Goal: Transaction & Acquisition: Purchase product/service

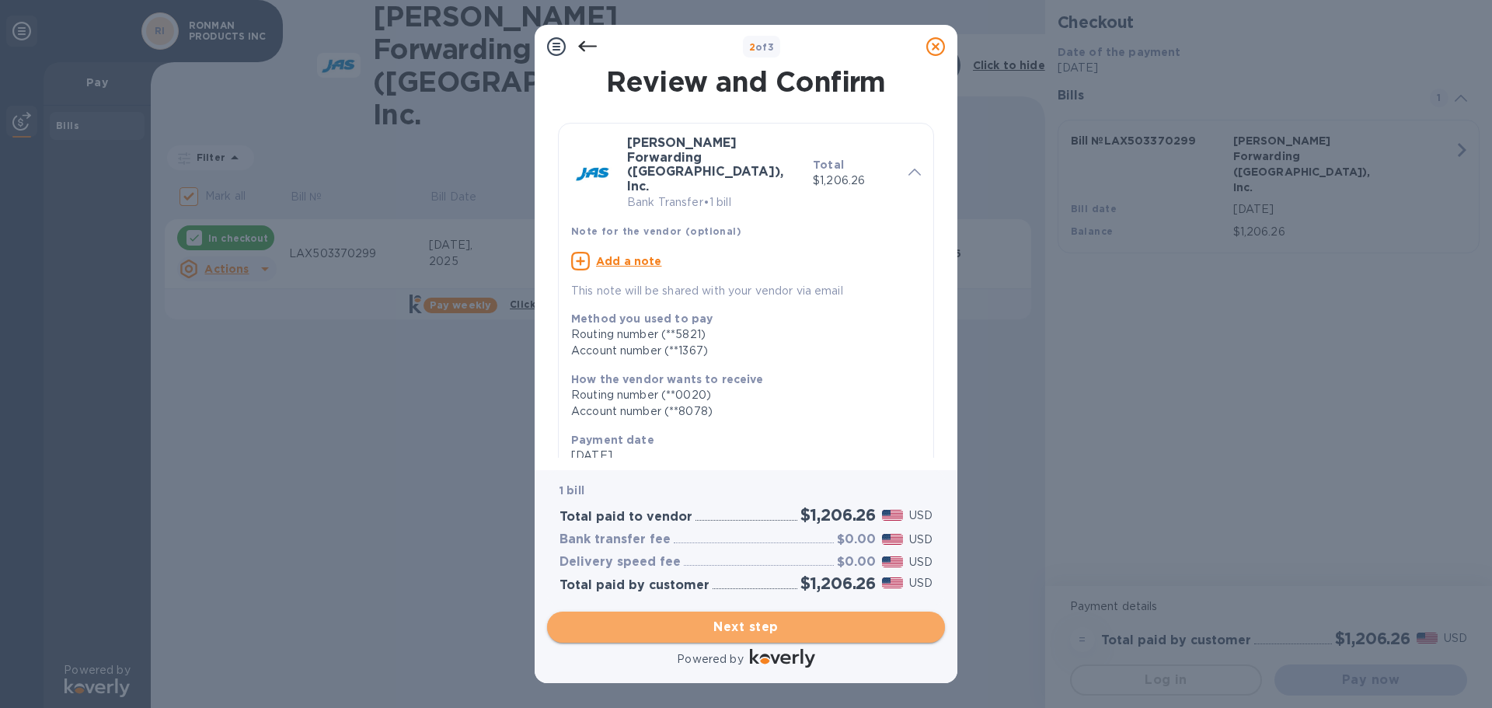
click at [719, 630] on span "Next step" at bounding box center [745, 627] width 373 height 19
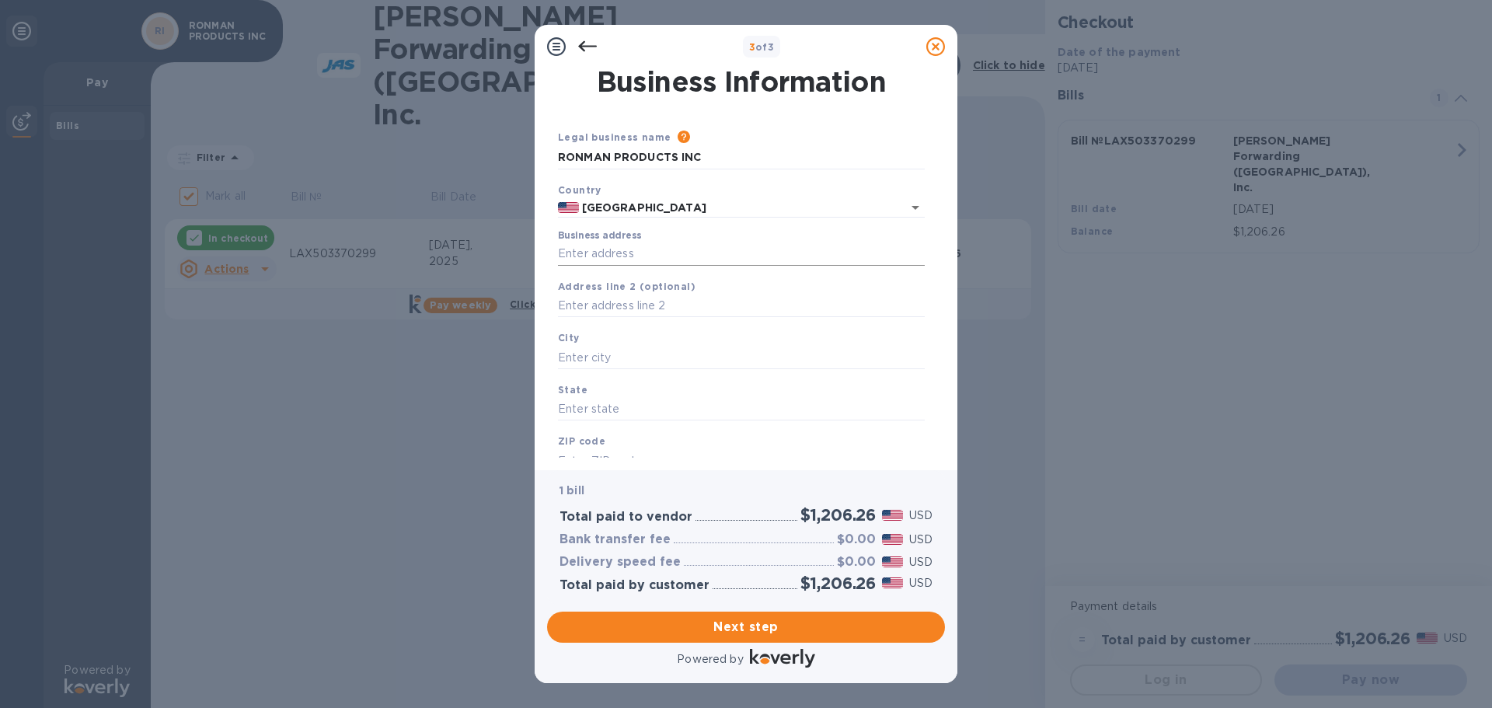
click at [639, 259] on input "Business address" at bounding box center [741, 253] width 367 height 23
type input "8440 KASS DR"
click at [643, 358] on input "text" at bounding box center [741, 357] width 367 height 23
type input "[GEOGRAPHIC_DATA]"
type input "CA"
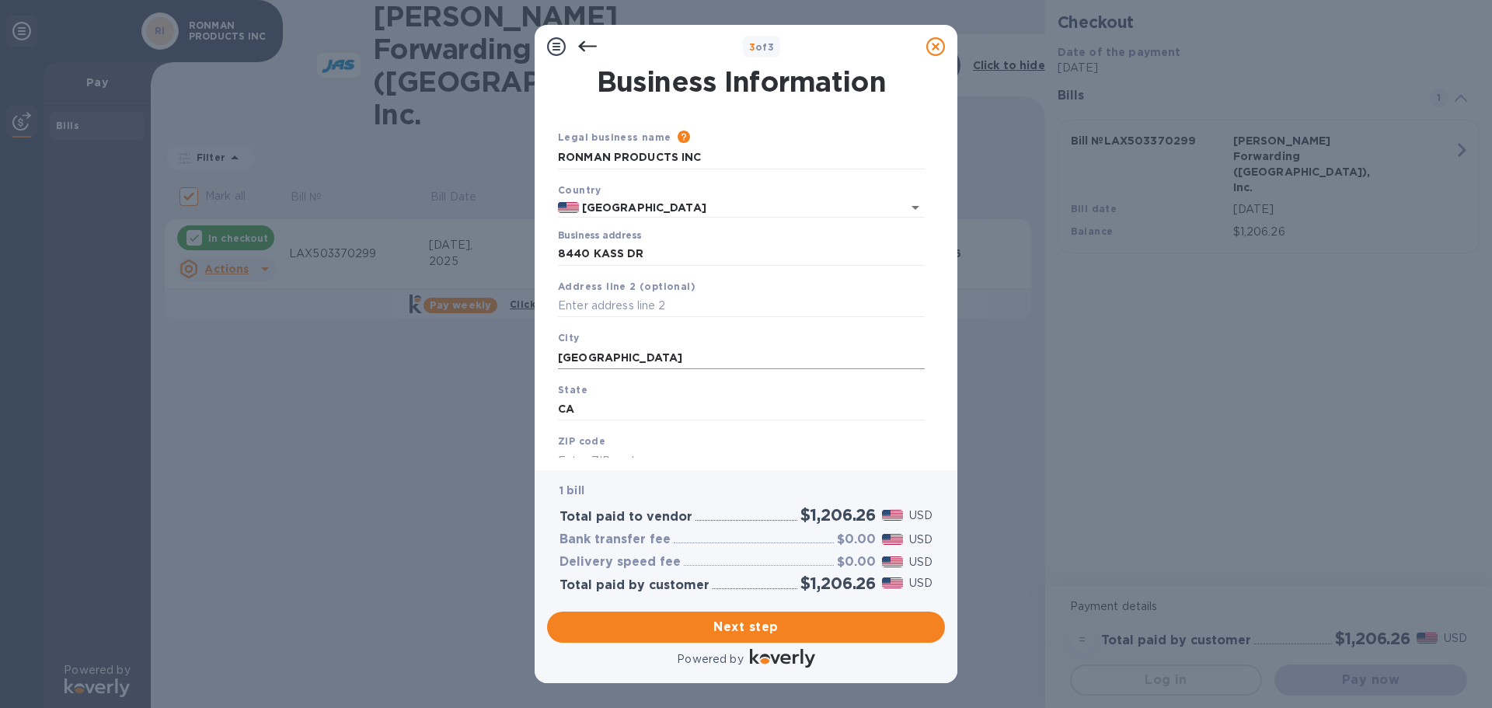
scroll to position [14, 0]
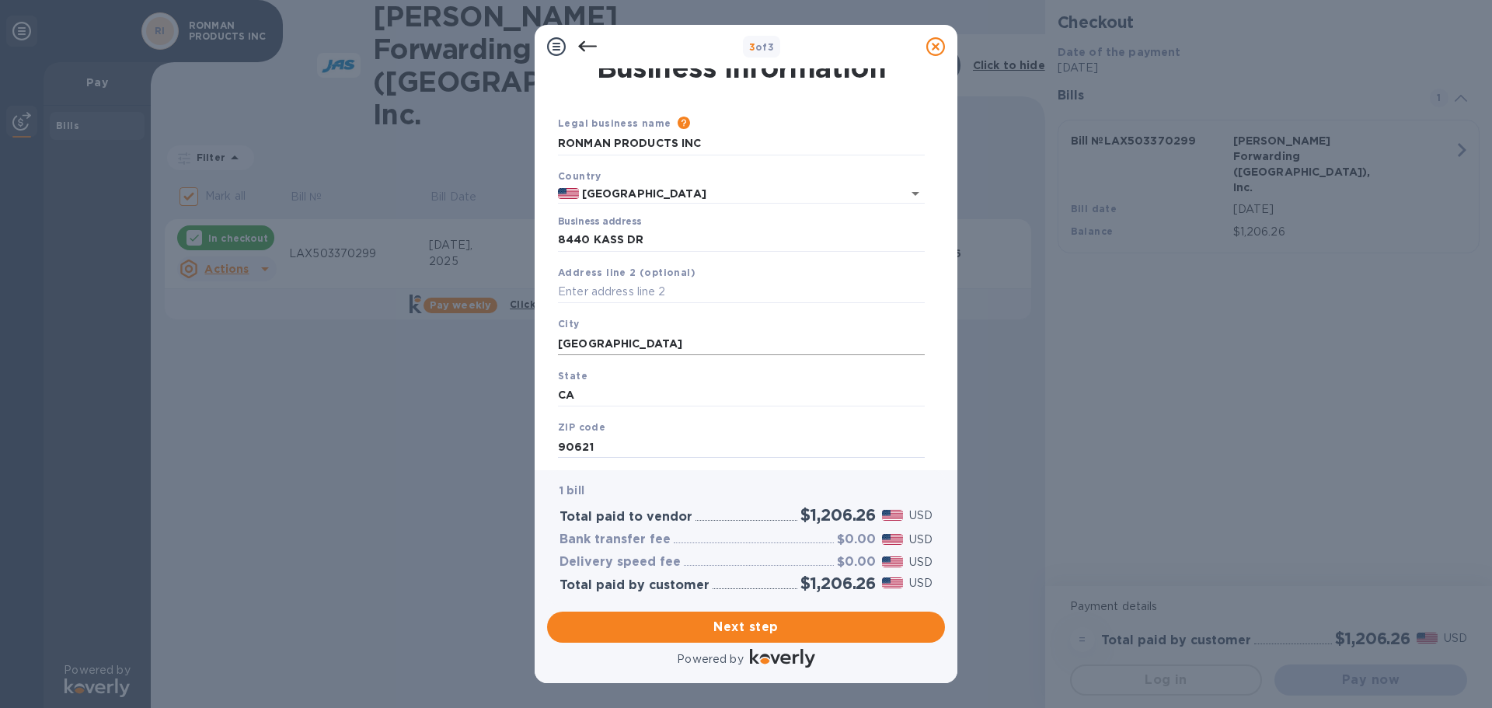
type input "90621"
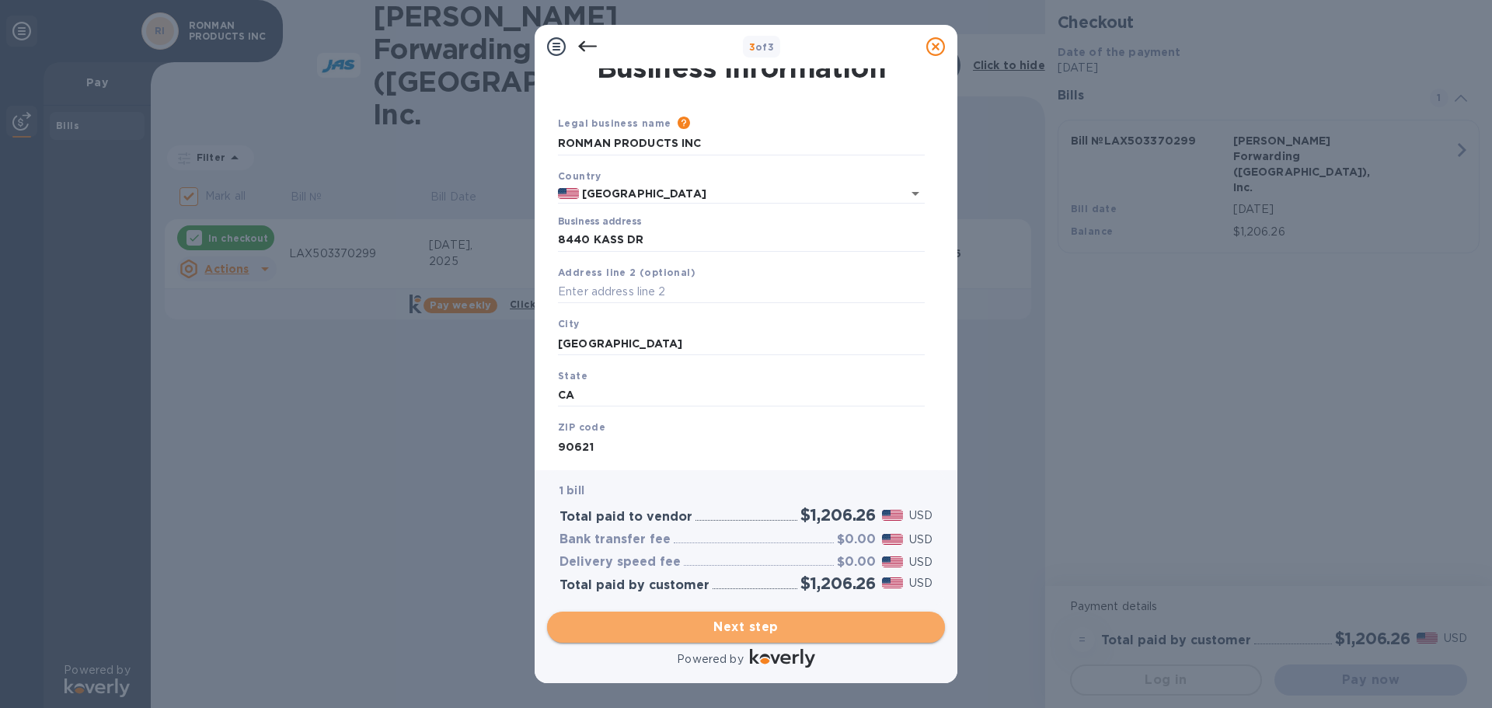
click at [736, 627] on span "Next step" at bounding box center [745, 627] width 373 height 19
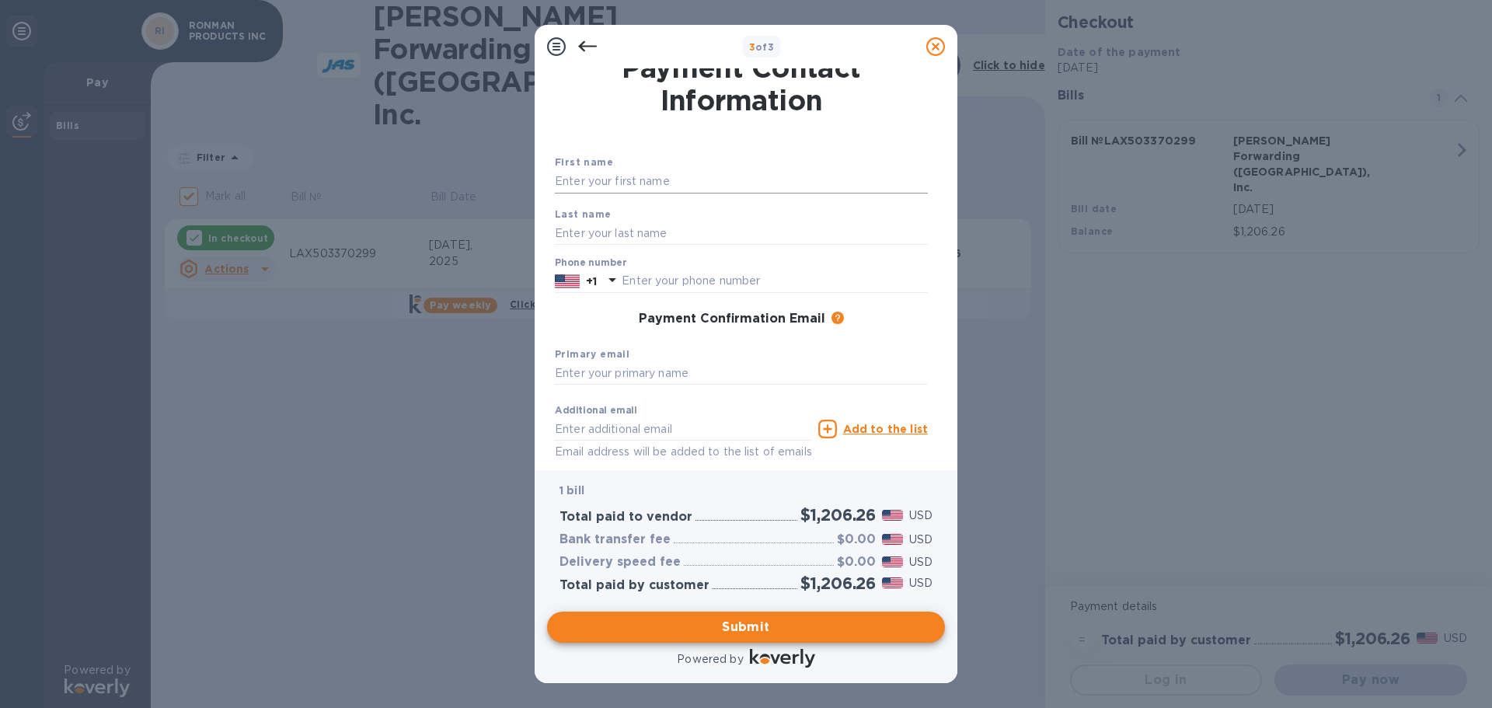
click at [582, 189] on input "text" at bounding box center [741, 181] width 373 height 23
type input "[PERSON_NAME]"
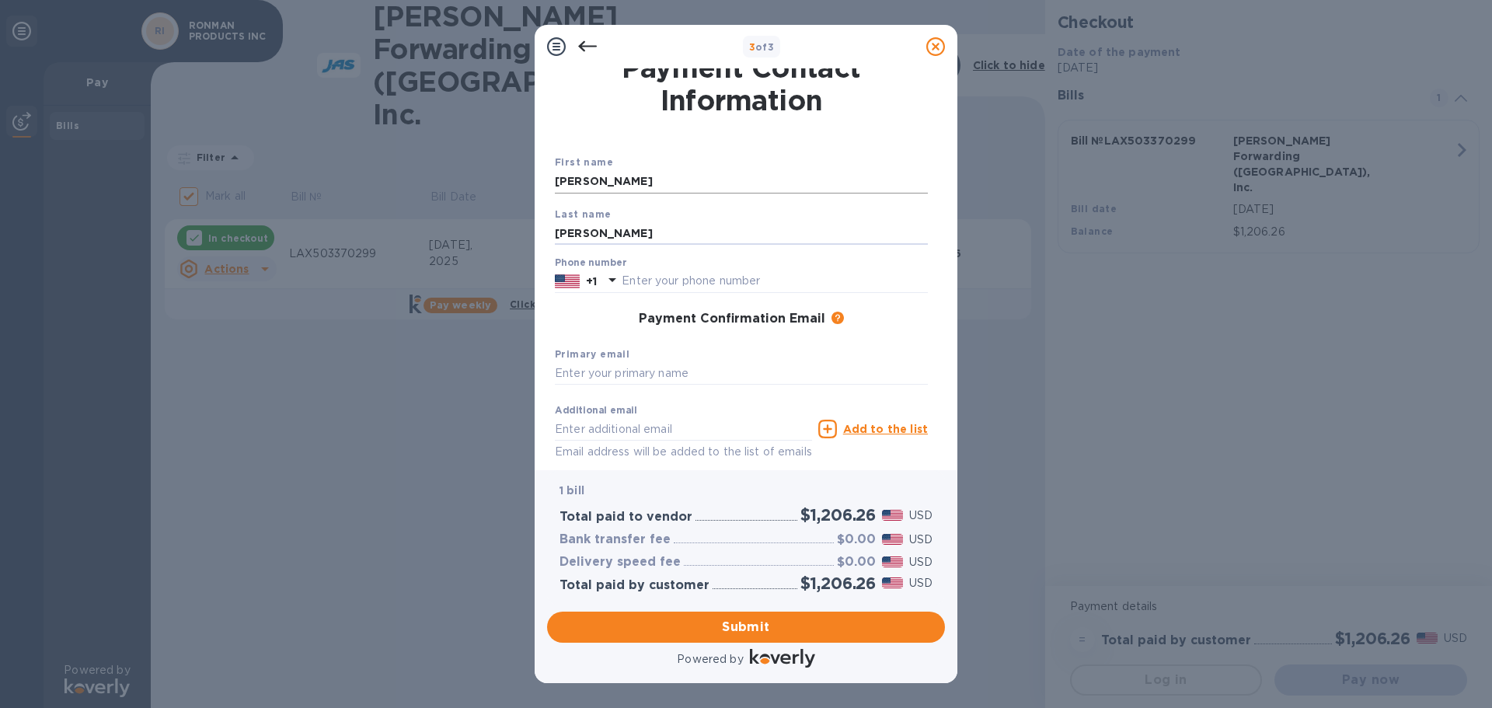
type input "[PERSON_NAME]"
type input "7149943700"
type input "[PERSON_NAME][EMAIL_ADDRESS][DOMAIN_NAME]"
click at [596, 433] on input "text" at bounding box center [683, 428] width 257 height 23
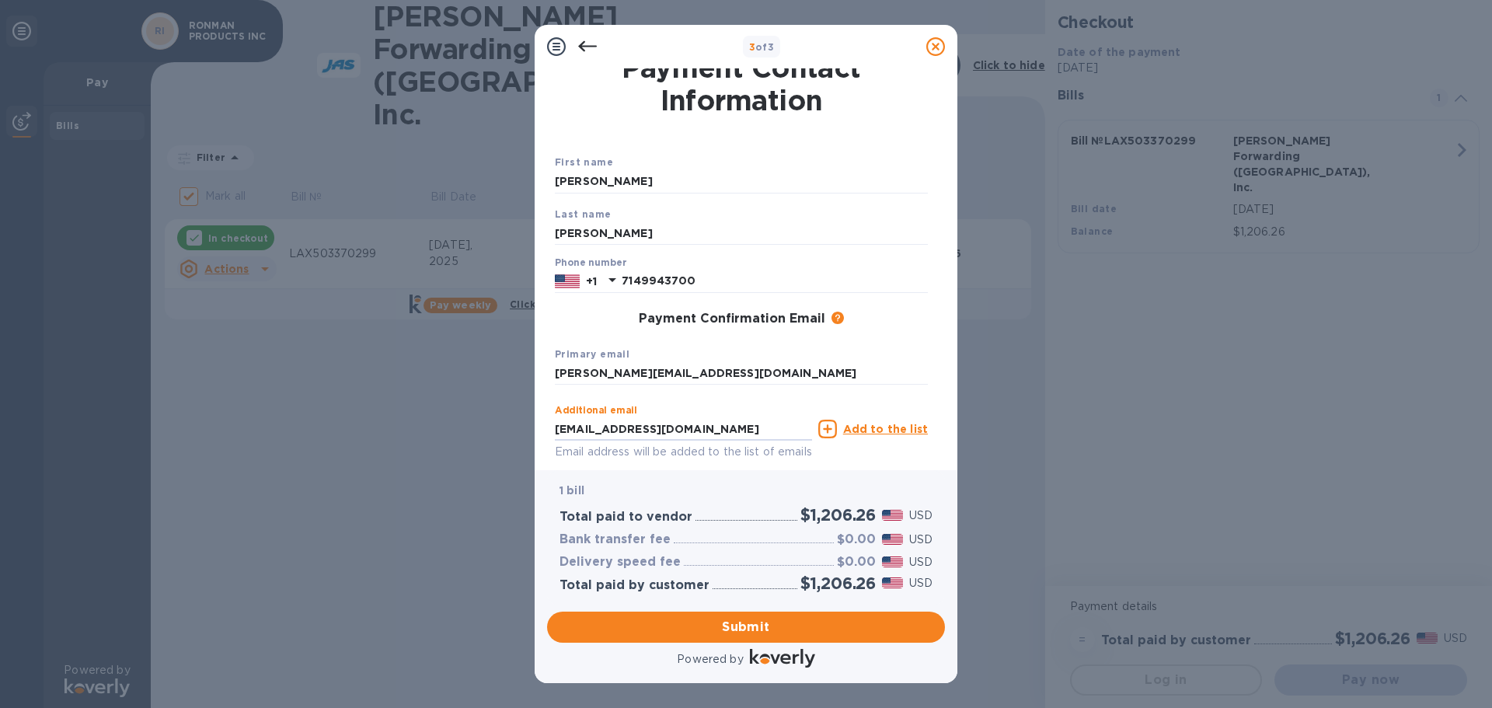
type input "[EMAIL_ADDRESS][DOMAIN_NAME]"
click at [837, 432] on icon at bounding box center [827, 429] width 19 height 19
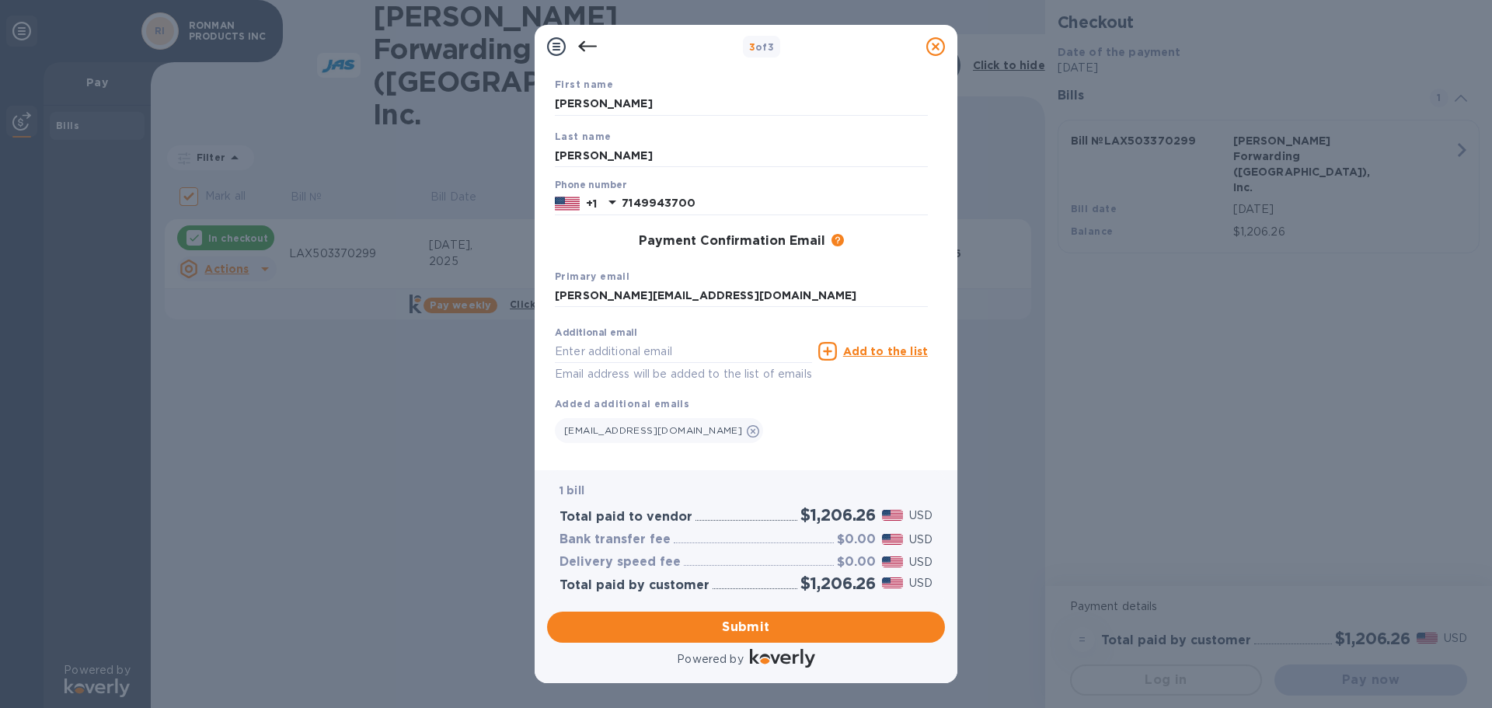
scroll to position [120, 0]
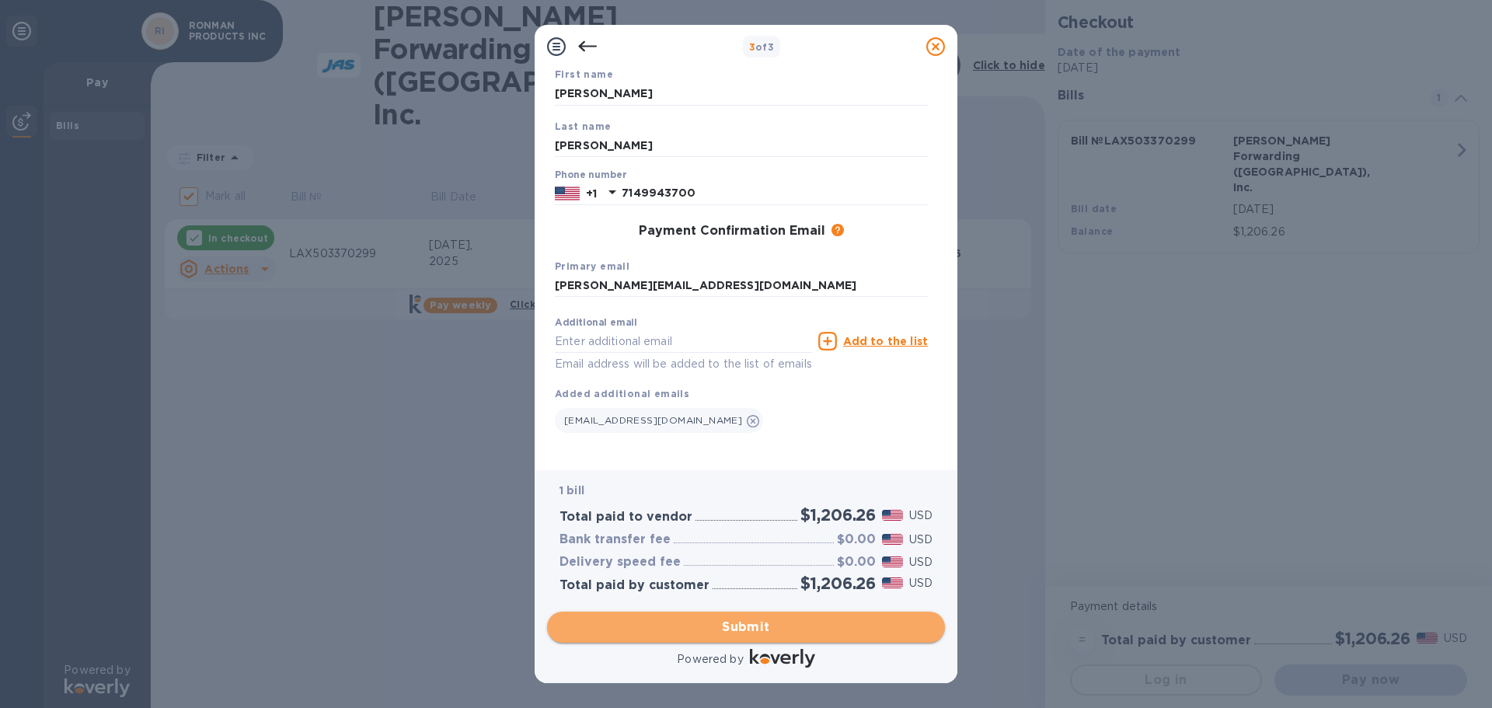
click at [744, 625] on span "Submit" at bounding box center [745, 627] width 373 height 19
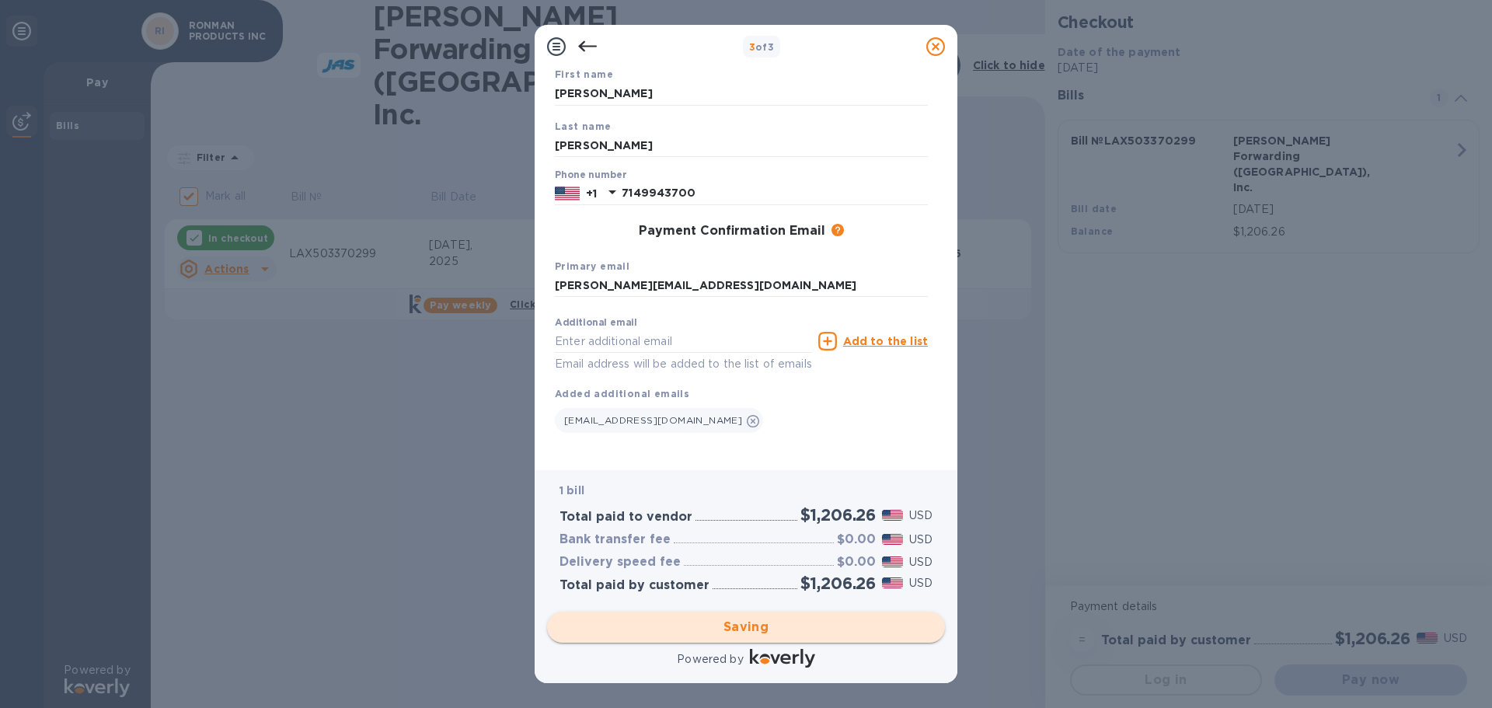
checkbox input "false"
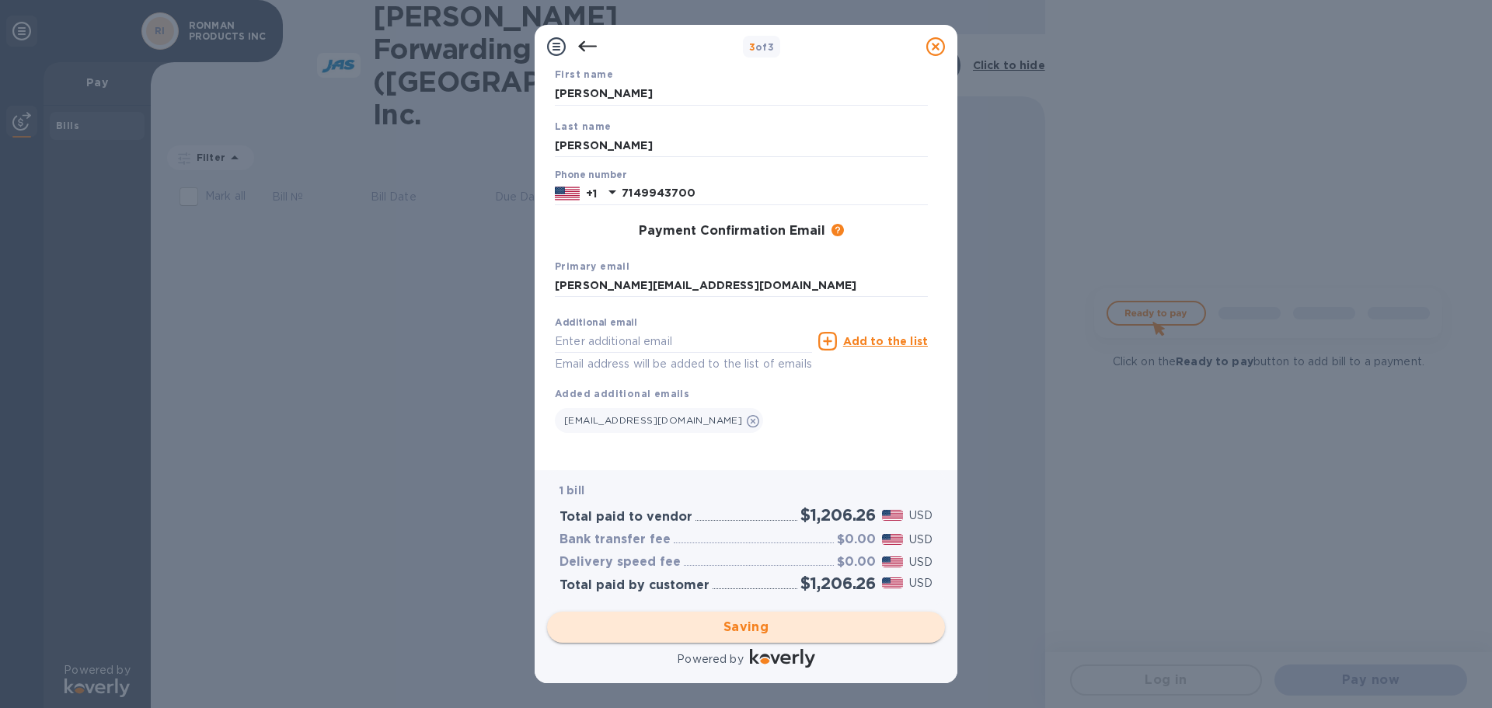
scroll to position [0, 0]
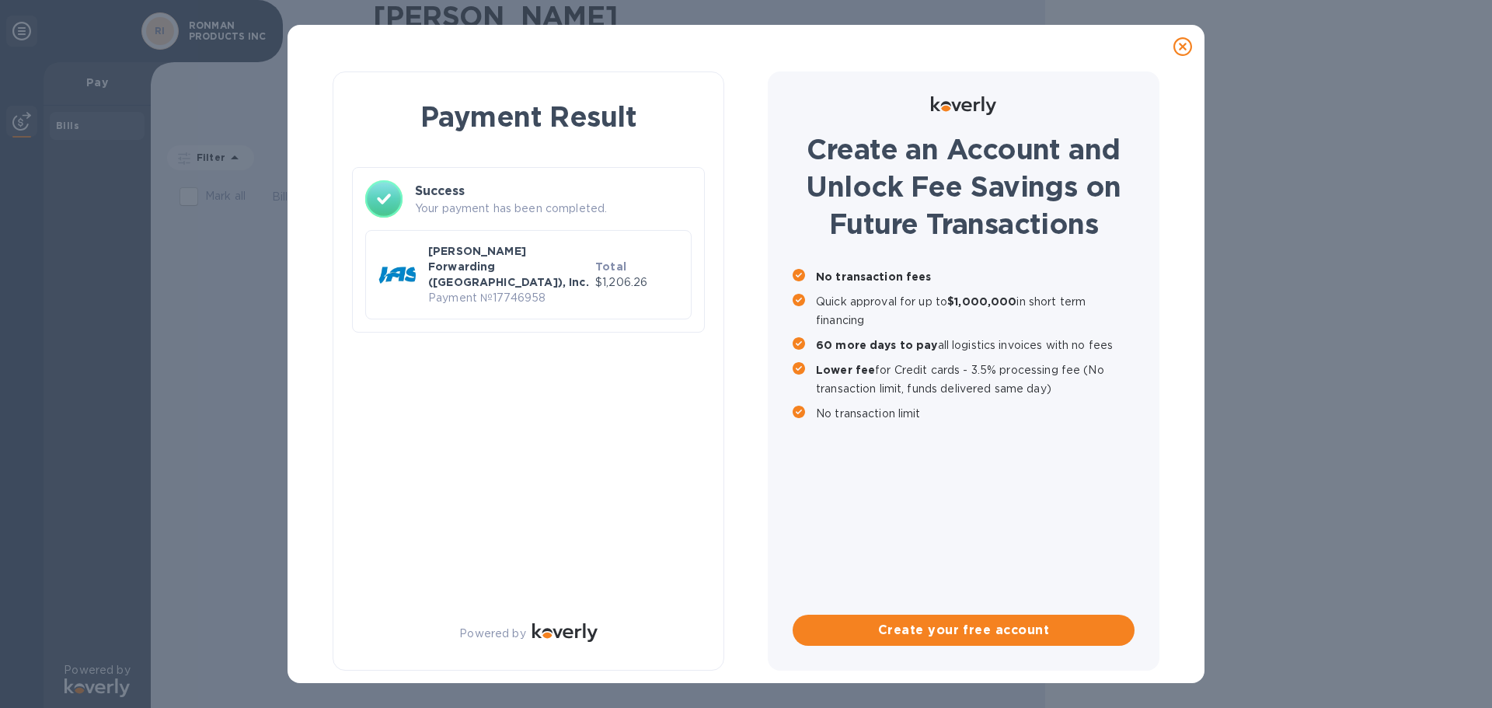
click at [620, 274] on p "$1,206.26" at bounding box center [636, 282] width 83 height 16
click at [534, 290] on p "Payment № 17746958" at bounding box center [508, 298] width 161 height 16
click at [474, 290] on p "Payment № 17746958" at bounding box center [508, 298] width 161 height 16
click at [488, 340] on div "Payment Result Success Your payment has been completed. [PERSON_NAME] Forwardin…" at bounding box center [529, 370] width 392 height 599
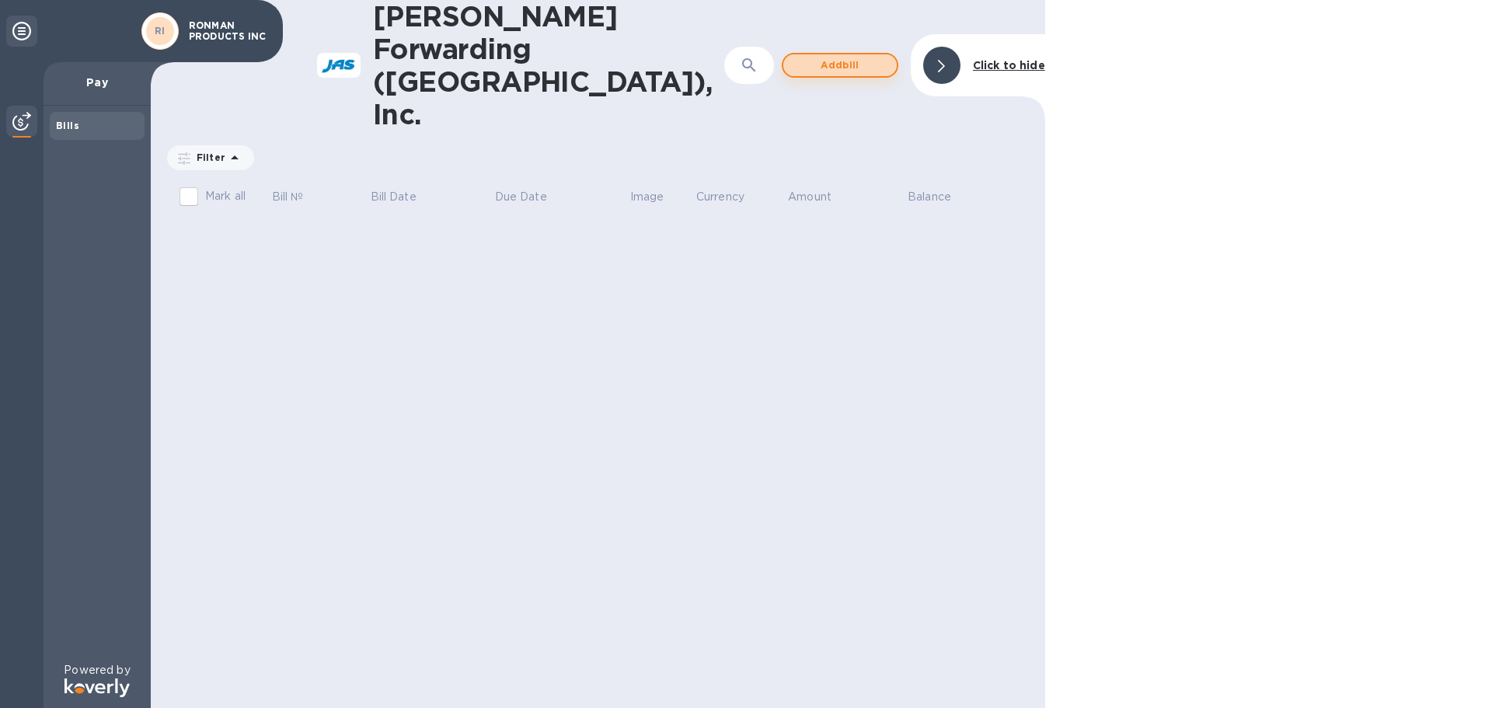
click at [839, 56] on span "Add bill" at bounding box center [840, 65] width 89 height 19
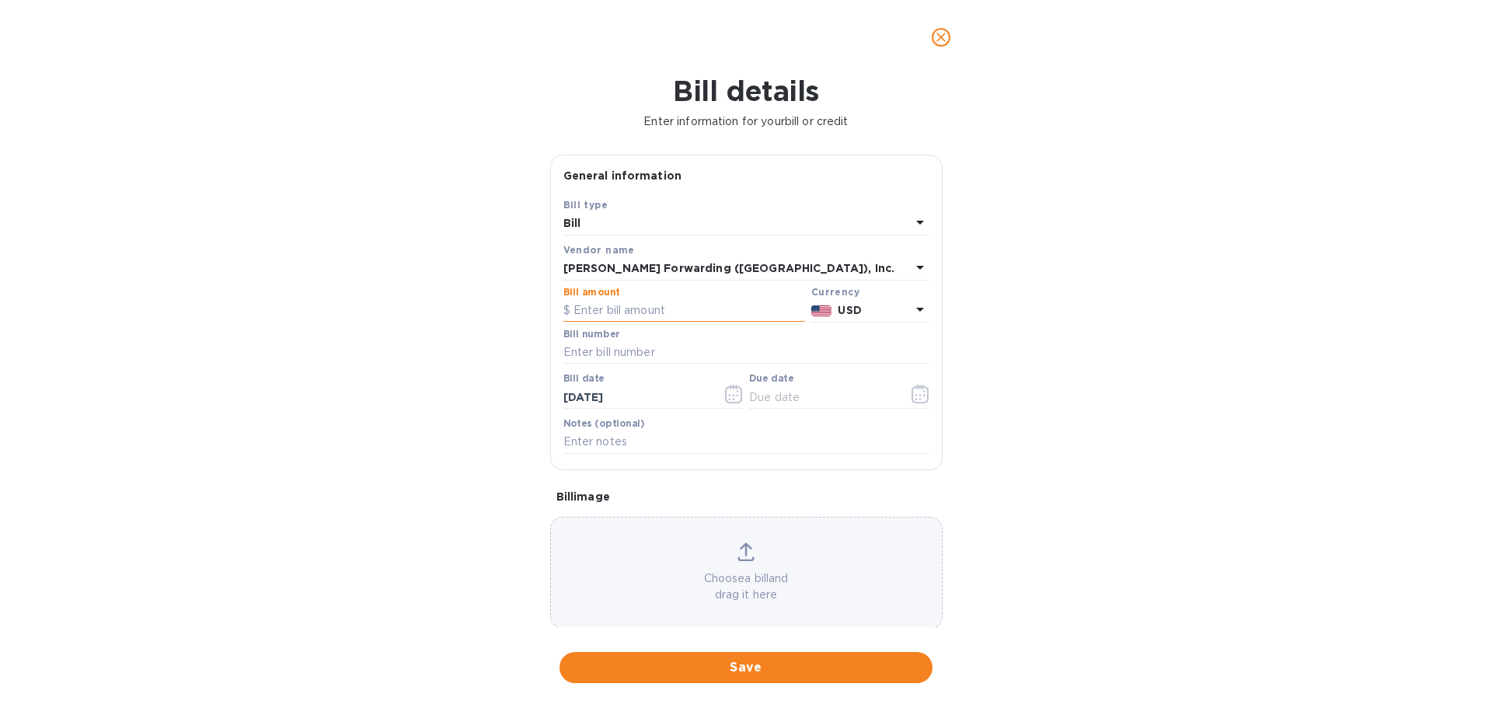
click at [670, 316] on input "text" at bounding box center [684, 310] width 242 height 23
click at [916, 221] on icon at bounding box center [920, 223] width 8 height 4
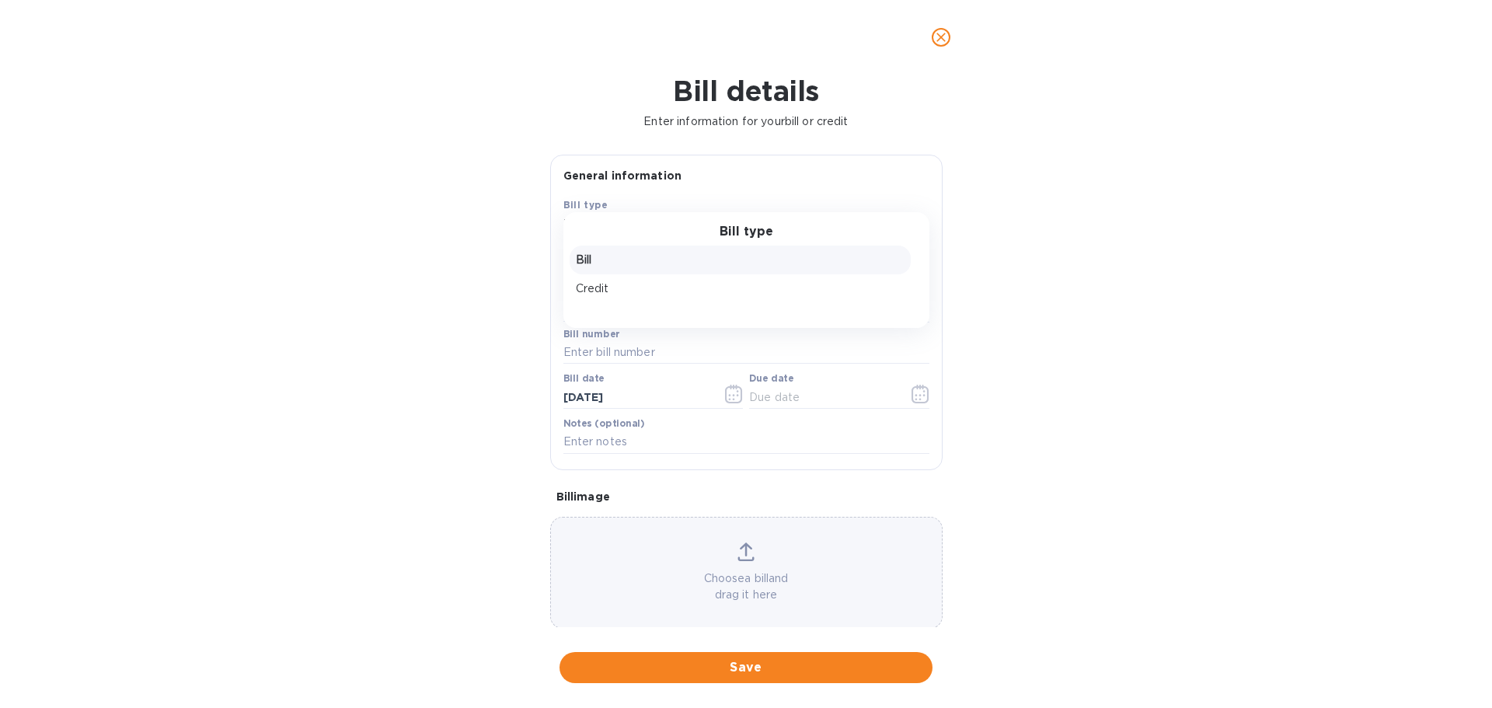
click at [915, 221] on div "Bill type Bill Credit" at bounding box center [746, 270] width 366 height 116
click at [664, 262] on p "Bill" at bounding box center [740, 260] width 329 height 16
click at [604, 306] on input "text" at bounding box center [684, 310] width 242 height 23
type input "125.00"
click at [585, 351] on input "text" at bounding box center [746, 352] width 366 height 23
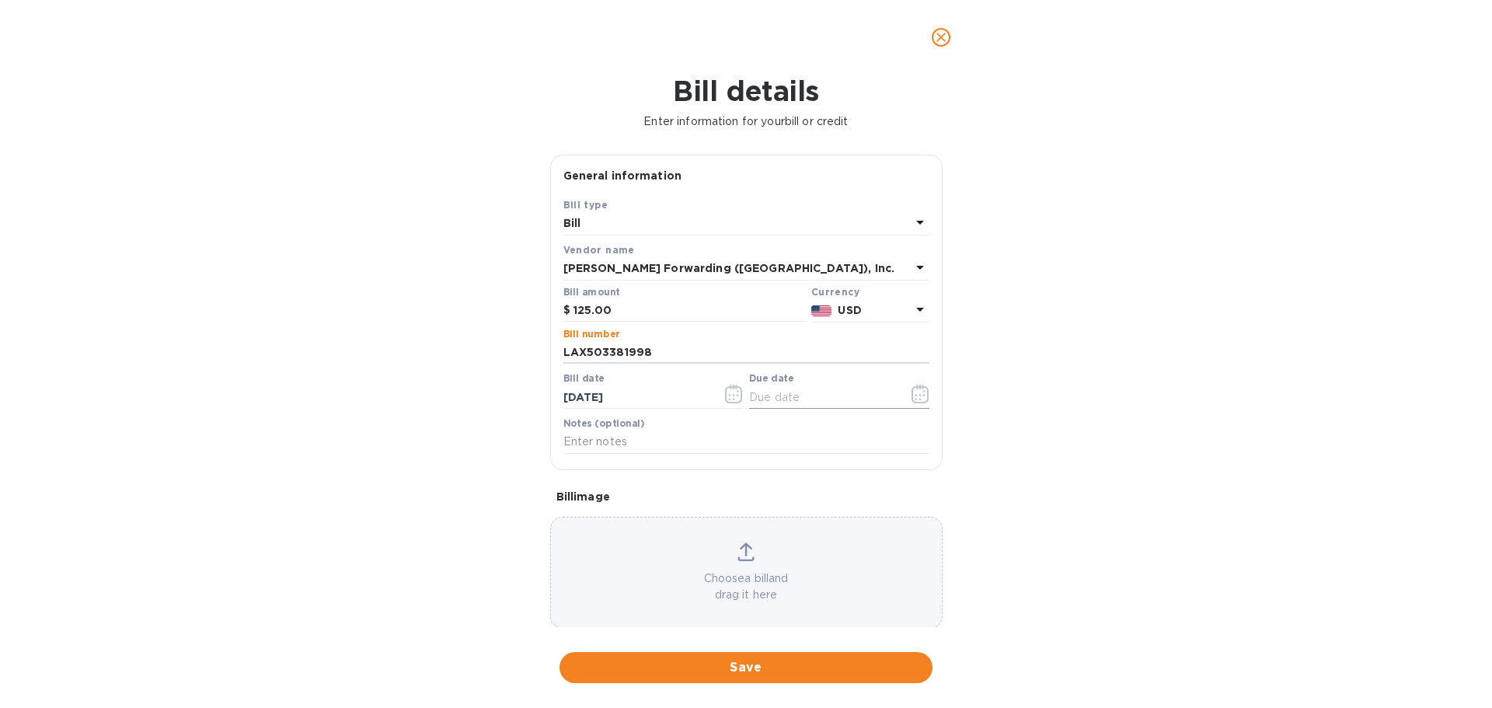
type input "LAX503381998"
click at [772, 396] on input "text" at bounding box center [822, 396] width 147 height 23
click at [937, 25] on button "close" at bounding box center [940, 37] width 37 height 37
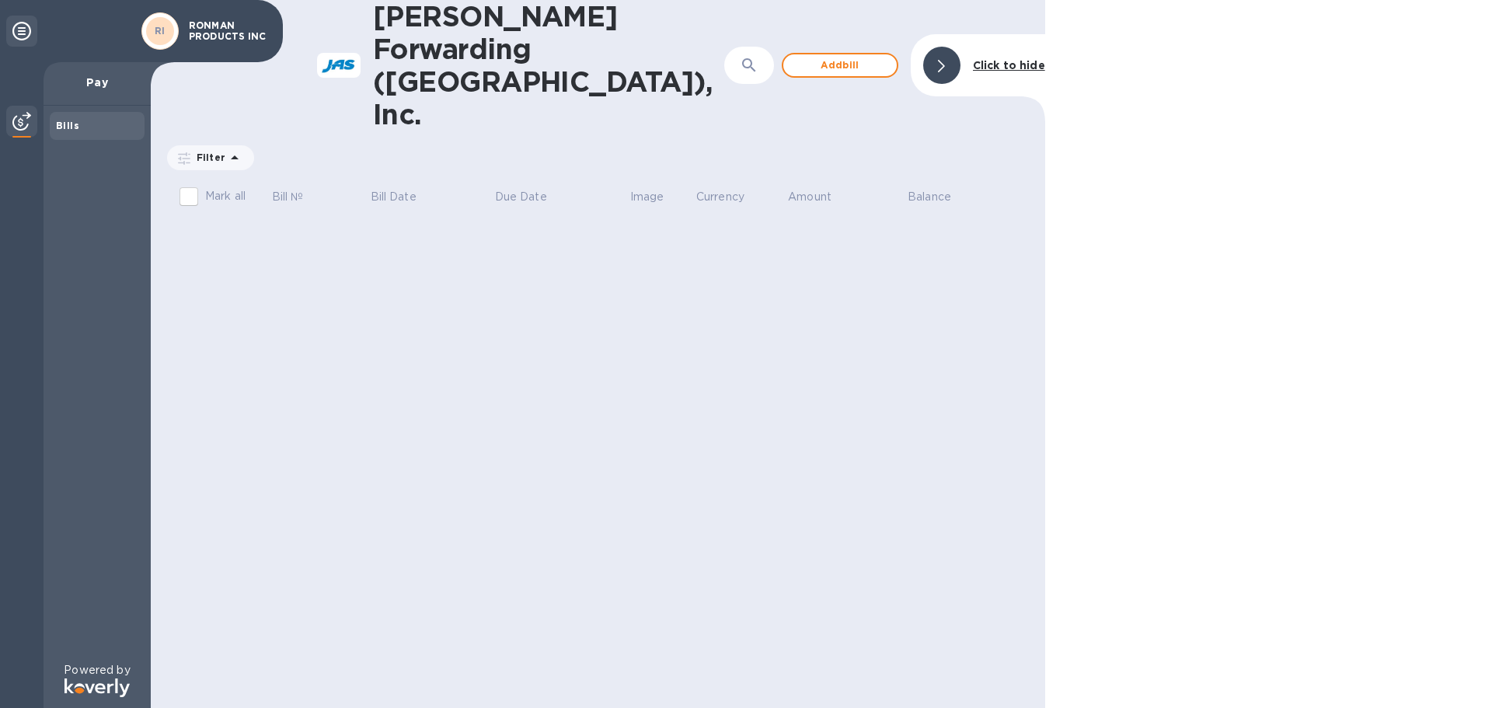
click at [95, 84] on p "Pay" at bounding box center [97, 83] width 82 height 16
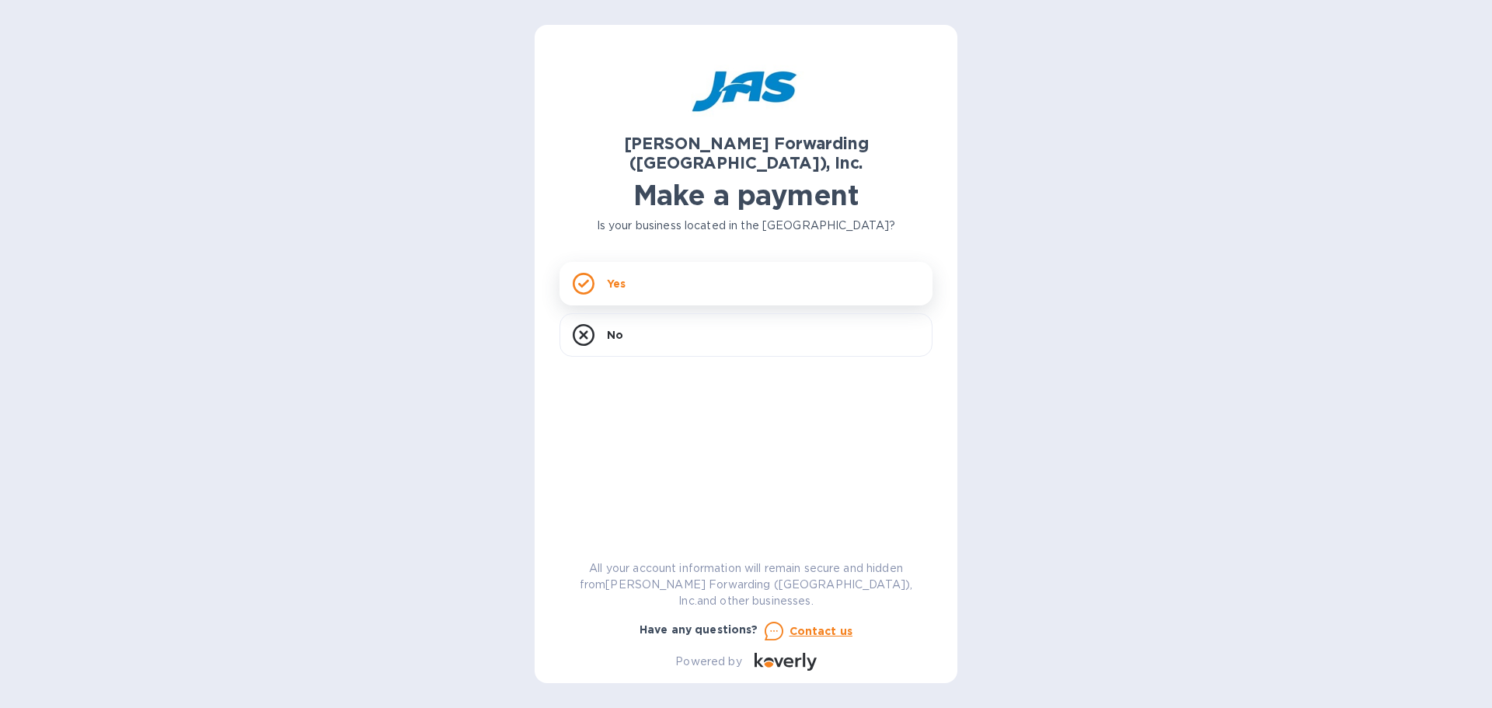
click at [667, 274] on div "Yes" at bounding box center [745, 284] width 373 height 44
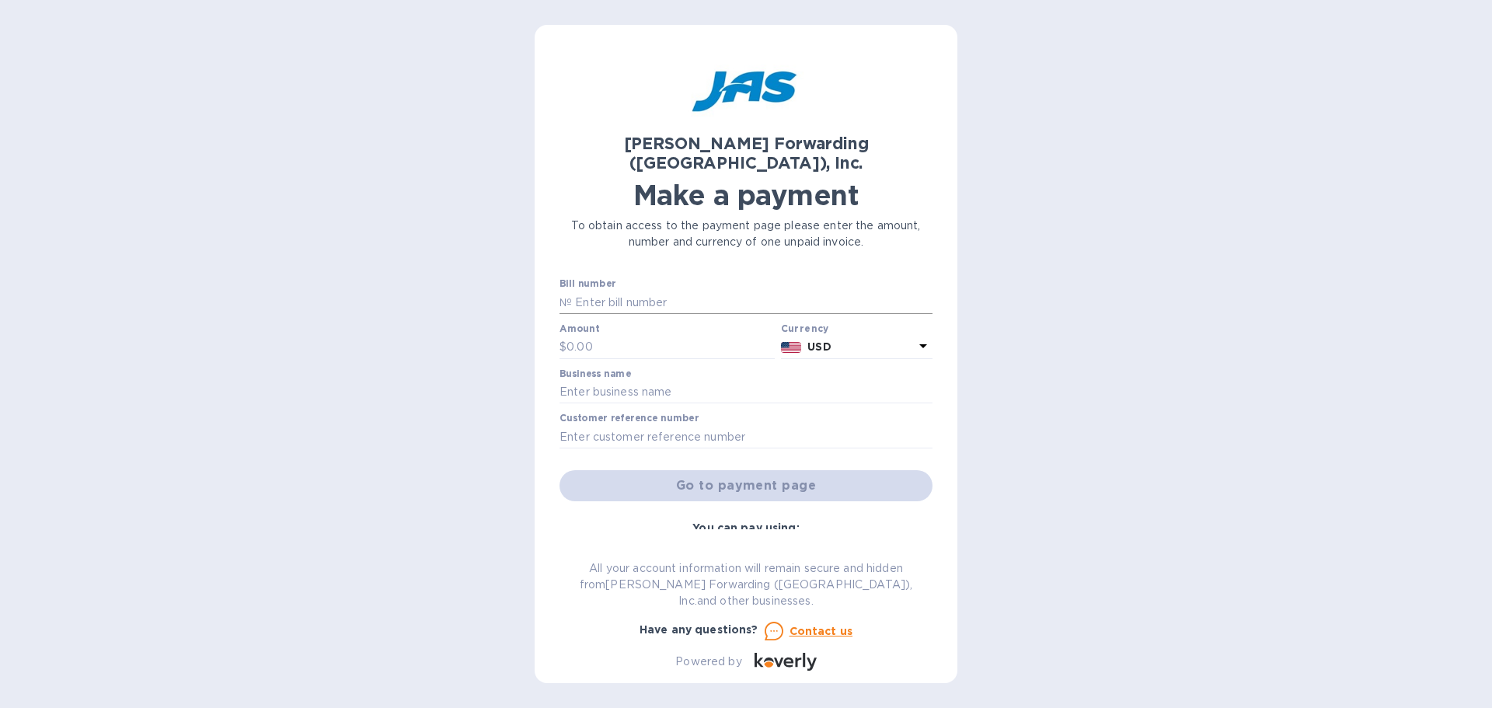
click at [662, 291] on input "text" at bounding box center [752, 302] width 361 height 23
type input "LAX503381998"
type input "125.00"
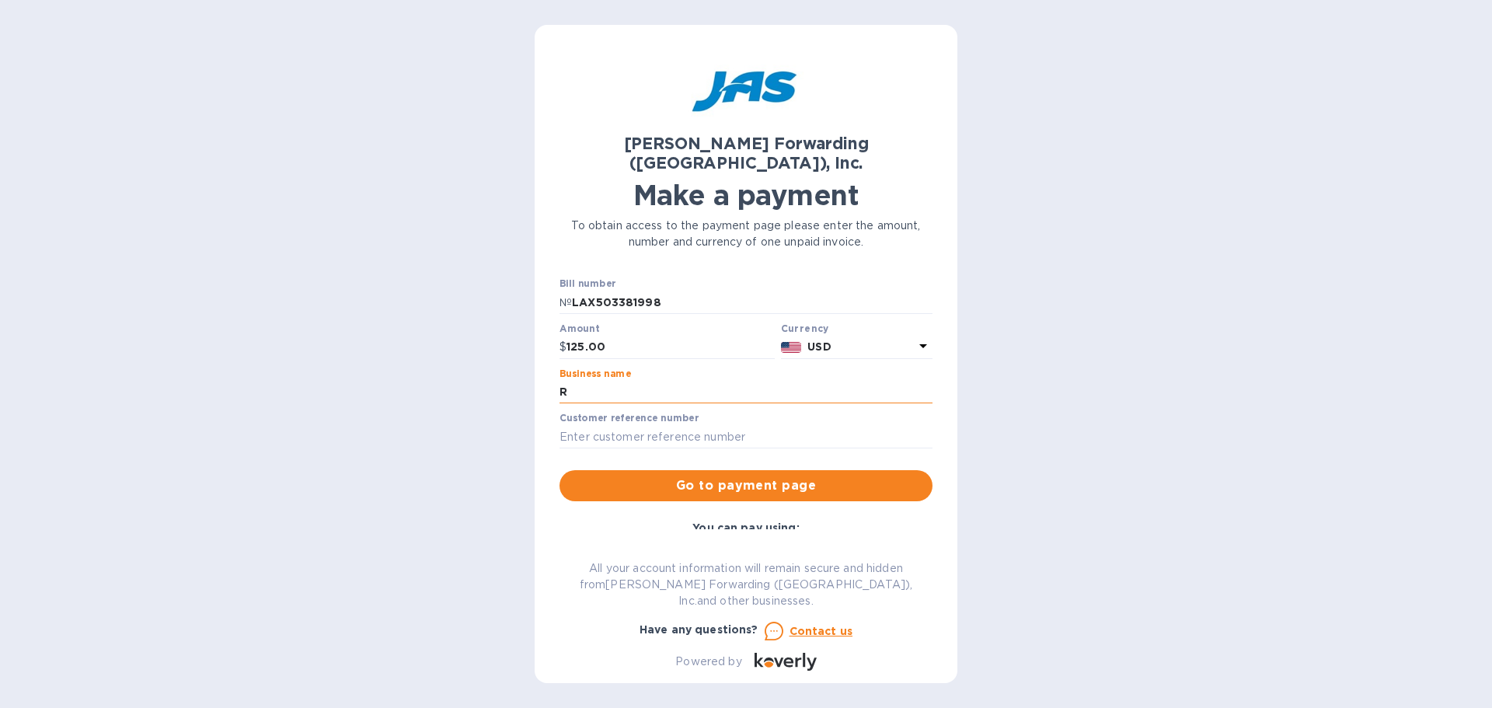
type input "RONMAN PRODUCTS INC"
click at [684, 425] on input "text" at bounding box center [745, 436] width 373 height 23
type input "0801TT2025"
click at [717, 476] on span "Go to payment page" at bounding box center [746, 485] width 348 height 19
